Goal: Task Accomplishment & Management: Manage account settings

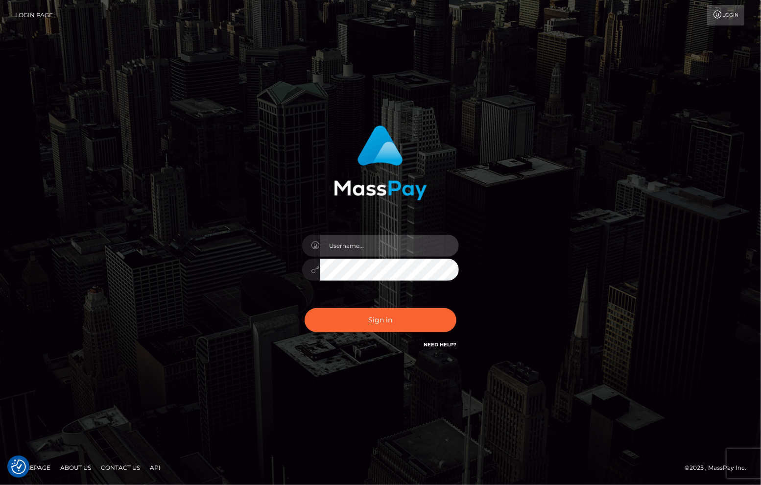
click at [364, 247] on input "text" at bounding box center [389, 246] width 139 height 22
click at [364, 246] on input "text" at bounding box center [389, 246] width 139 height 22
type input "christianc.xcite"
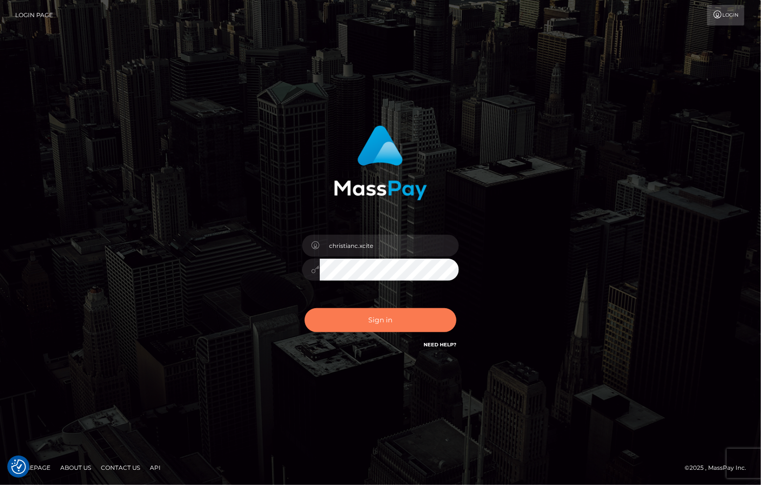
click at [388, 323] on button "Sign in" at bounding box center [381, 320] width 152 height 24
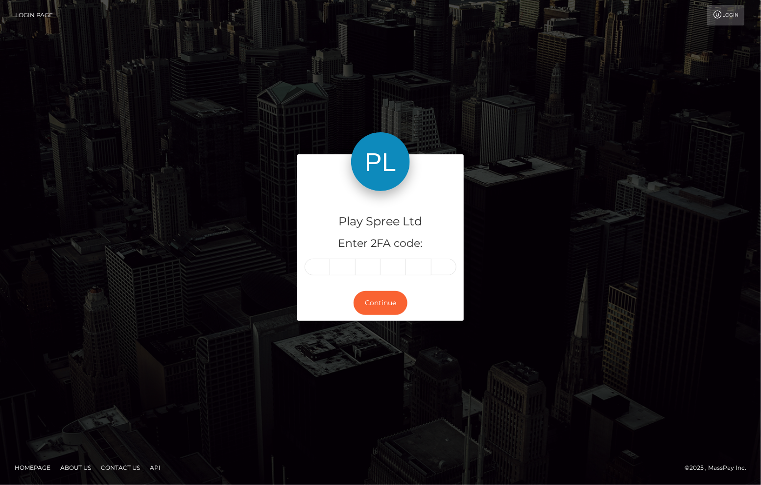
click at [328, 269] on input "text" at bounding box center [317, 267] width 25 height 17
type input "9"
type input "2"
type input "8"
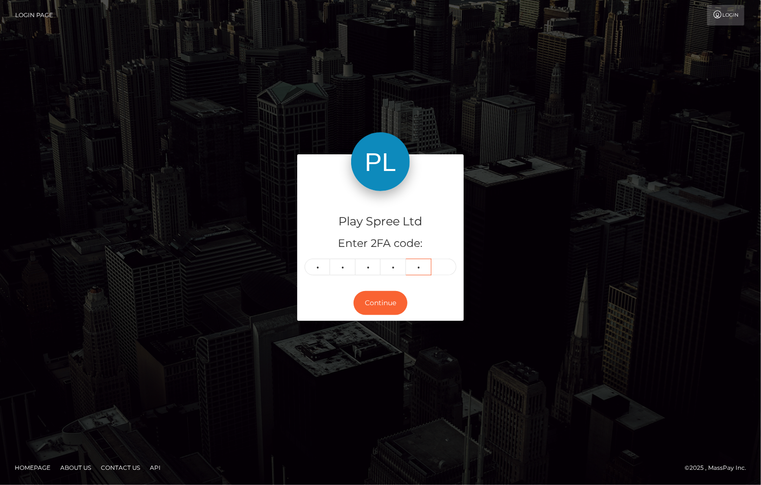
type input "4"
type input "3"
click at [377, 300] on button "Continue" at bounding box center [381, 303] width 54 height 24
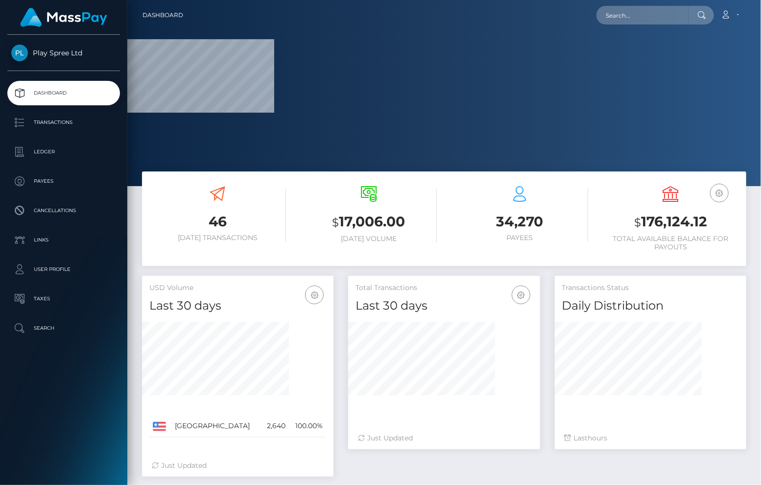
drag, startPoint x: 710, startPoint y: 121, endPoint x: 685, endPoint y: 219, distance: 101.6
click at [710, 121] on div at bounding box center [444, 93] width 634 height 186
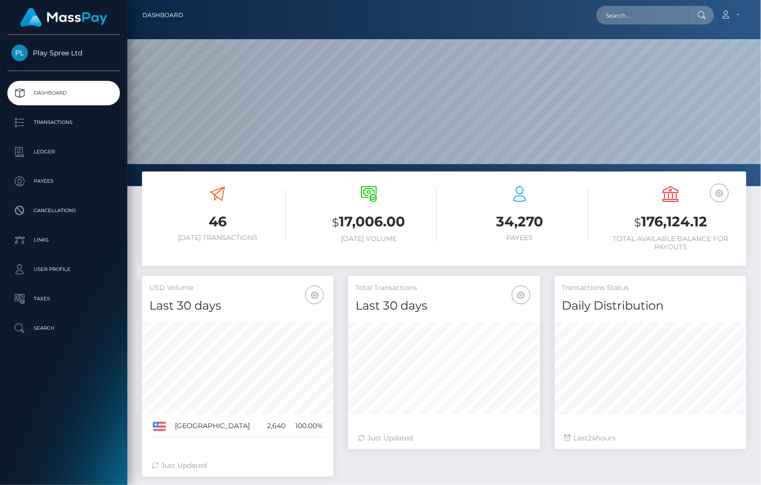
scroll to position [173, 192]
drag, startPoint x: 643, startPoint y: 221, endPoint x: 740, endPoint y: 214, distance: 97.8
click at [740, 214] on div "USD Balance $ 176,124.12 Total Available Balance for Payouts" at bounding box center [671, 220] width 151 height 82
copy h3 "176,124.12"
